Goal: Task Accomplishment & Management: Manage account settings

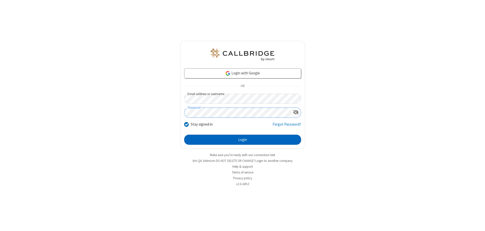
click at [242, 140] on button "Login" at bounding box center [242, 140] width 117 height 10
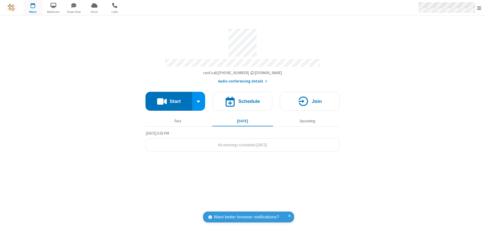
click at [479, 8] on span "Open menu" at bounding box center [479, 8] width 4 height 5
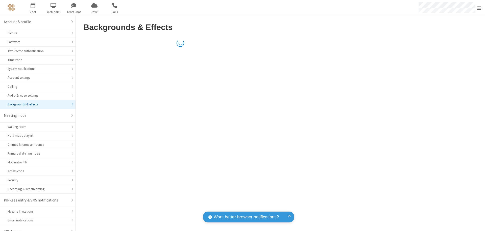
scroll to position [7, 0]
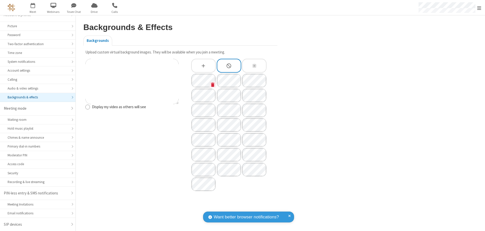
click at [213, 85] on icon "Custom Background" at bounding box center [212, 85] width 3 height 4
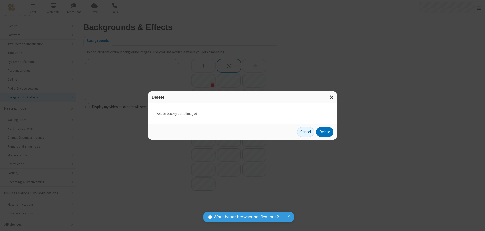
click at [325, 132] on button "Delete" at bounding box center [324, 132] width 17 height 10
